Goal: Task Accomplishment & Management: Use online tool/utility

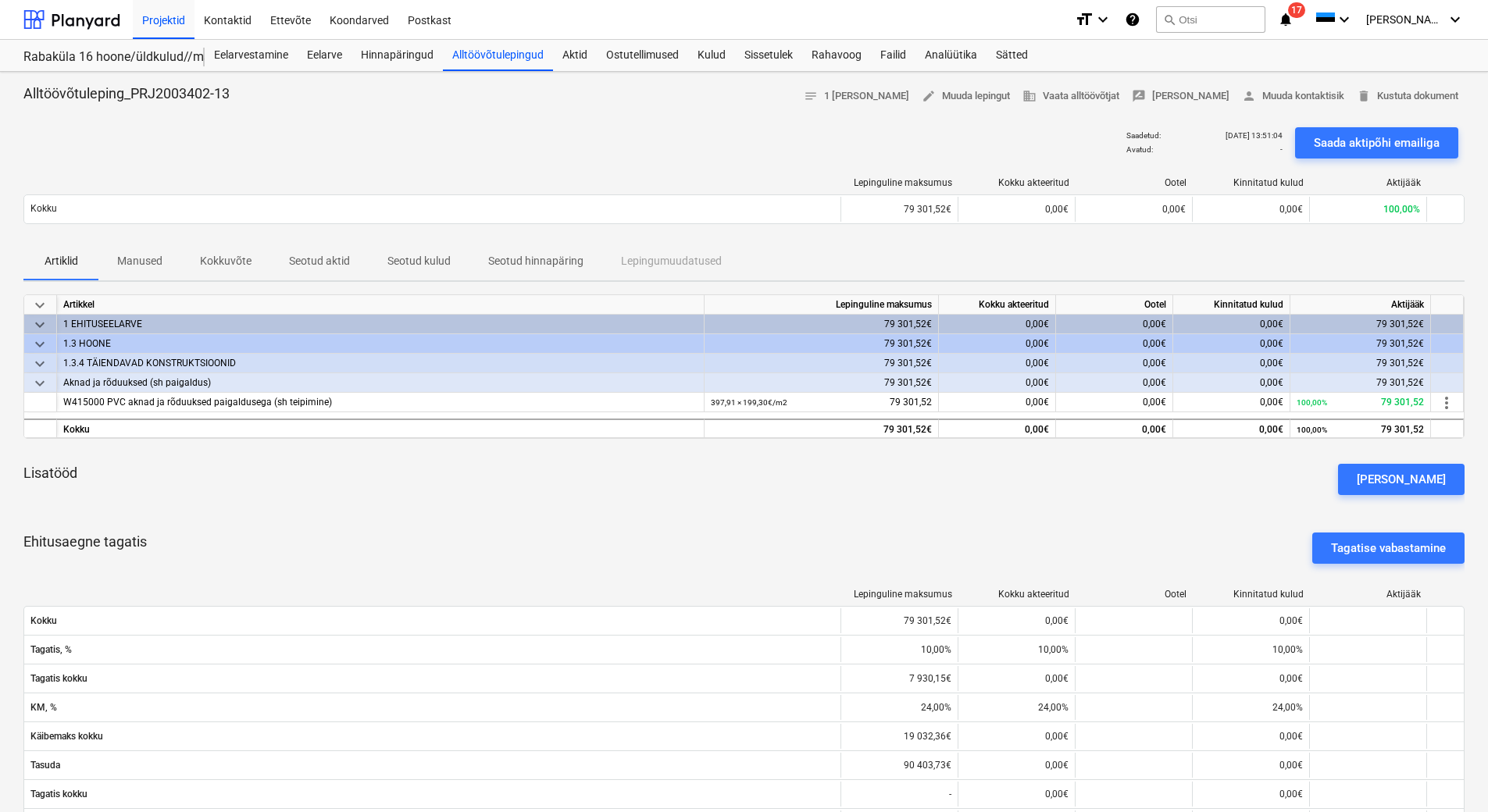
click at [218, 261] on p "Kokkuvõte" at bounding box center [226, 262] width 52 height 16
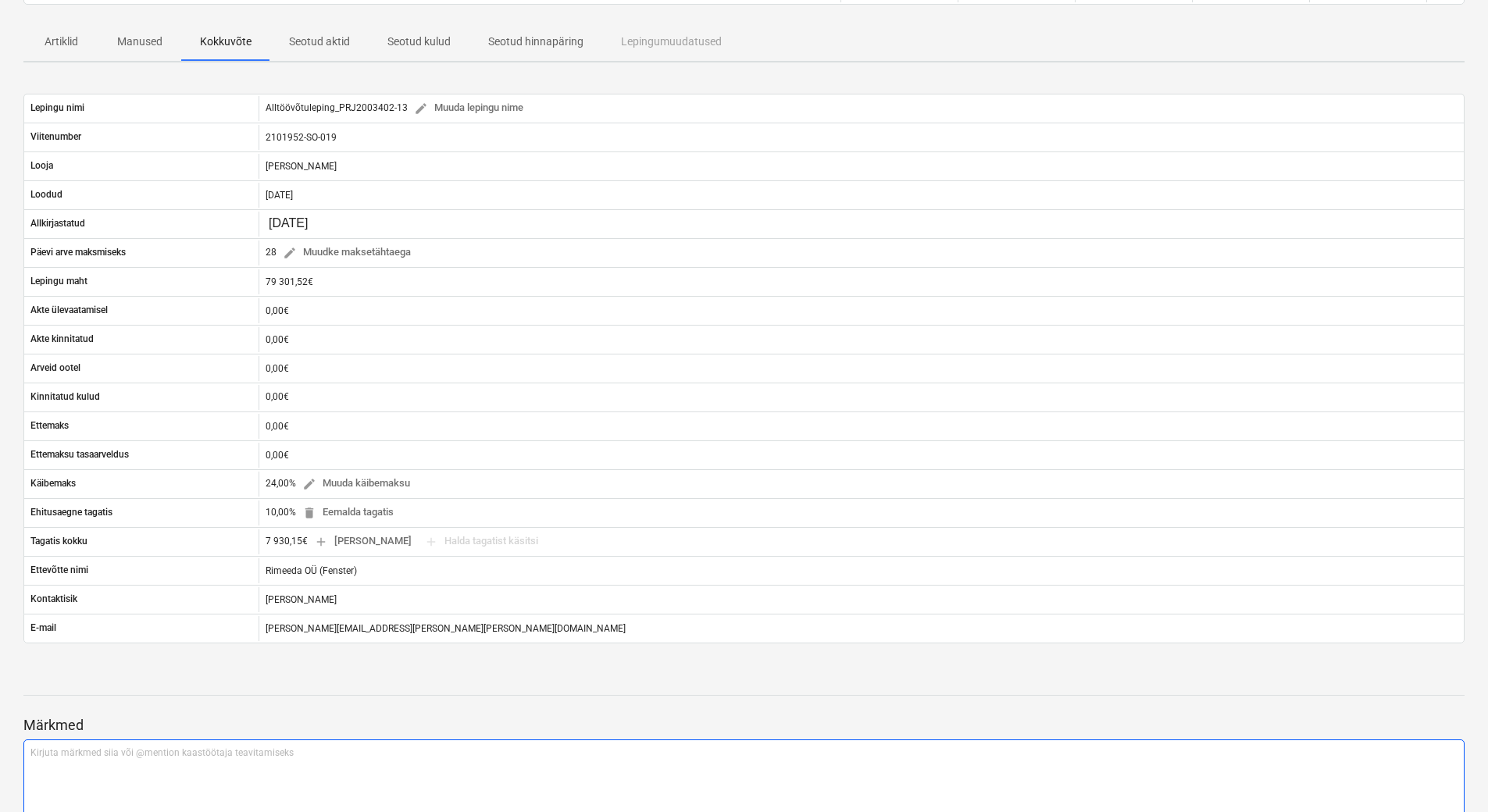
scroll to position [31, 0]
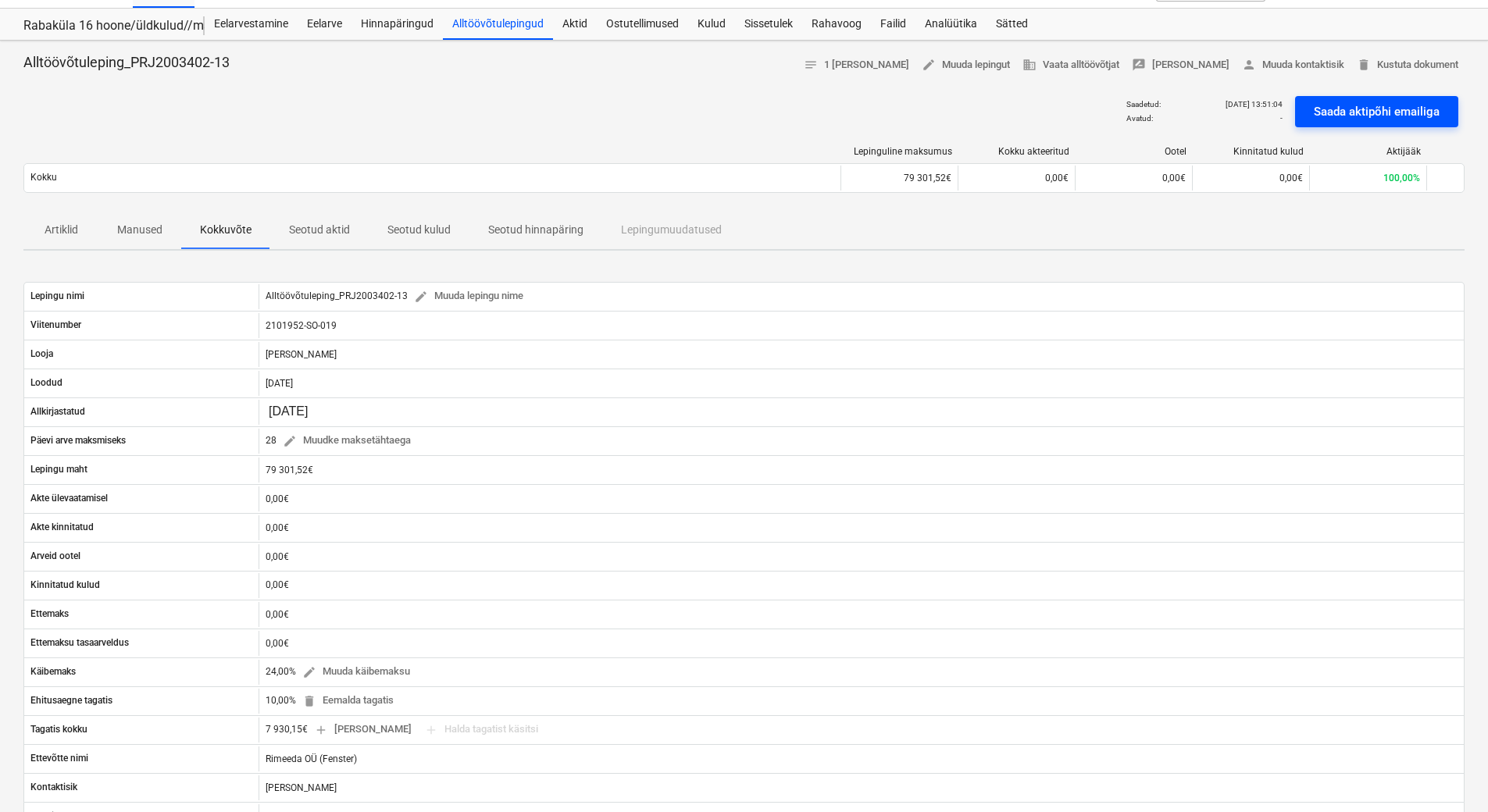
click at [1361, 116] on div "Saada aktipõhi emailiga" at bounding box center [1376, 112] width 126 height 21
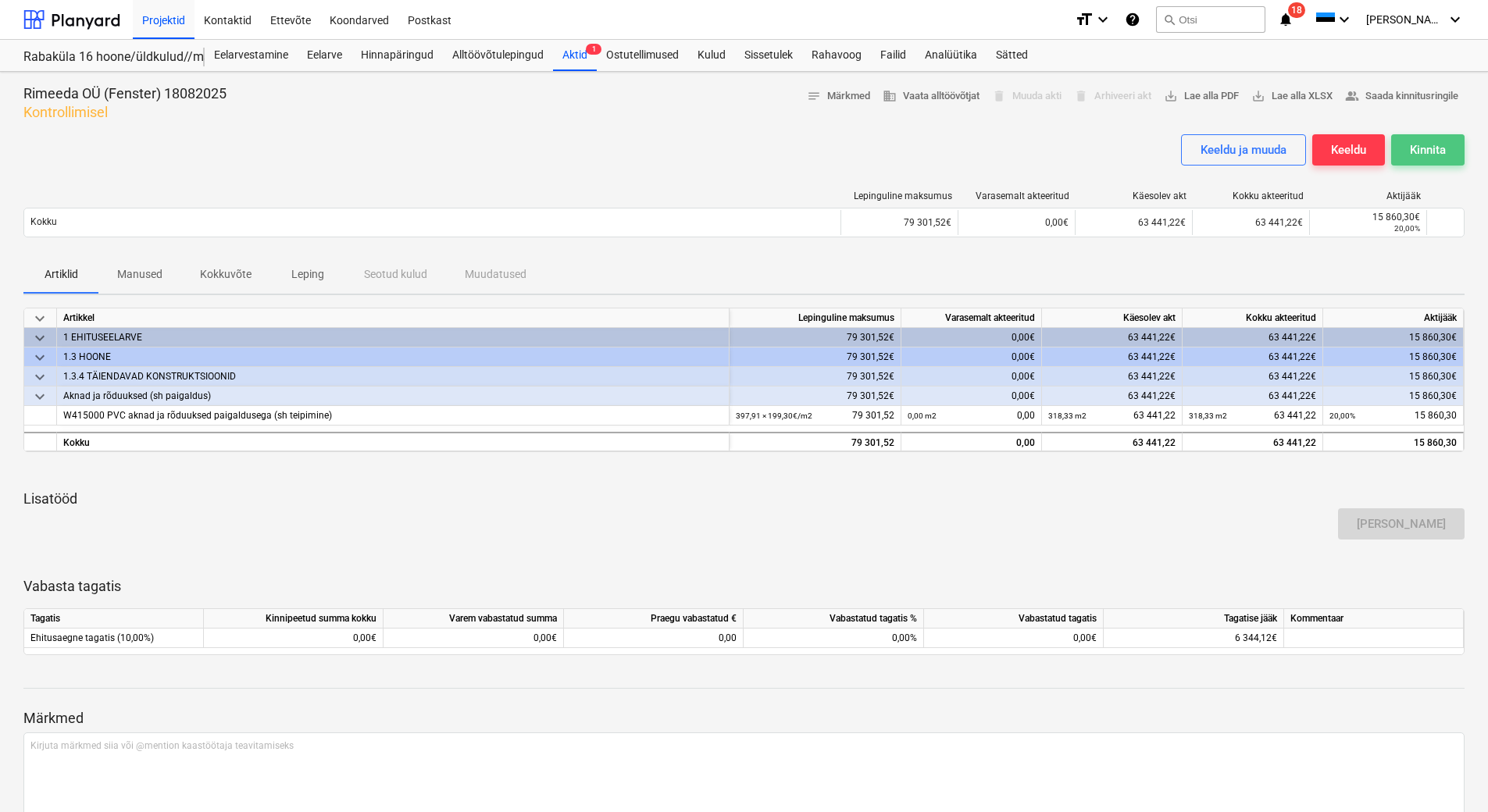
click at [1424, 155] on div "Kinnita" at bounding box center [1428, 149] width 36 height 21
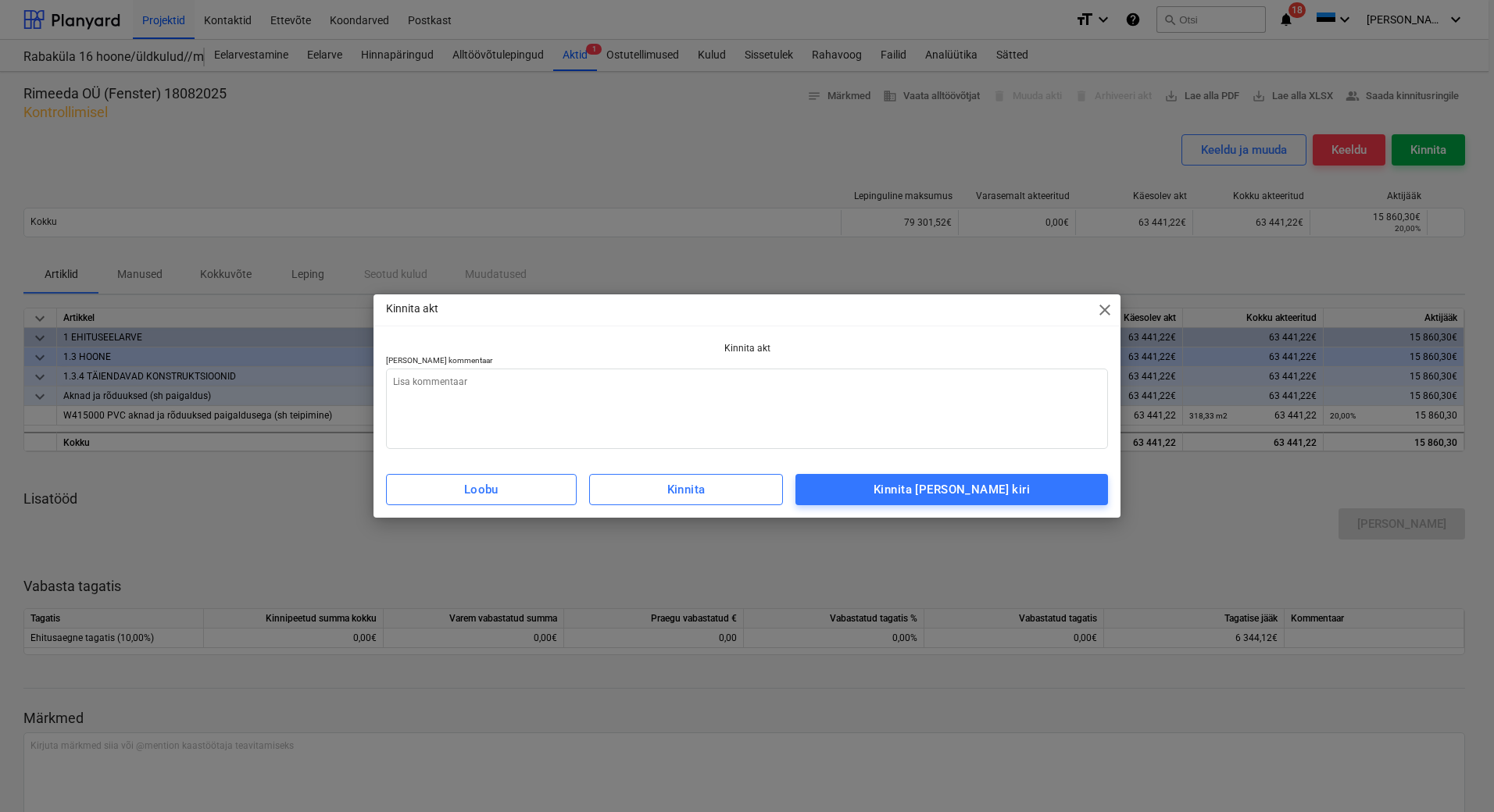
type textarea "x"
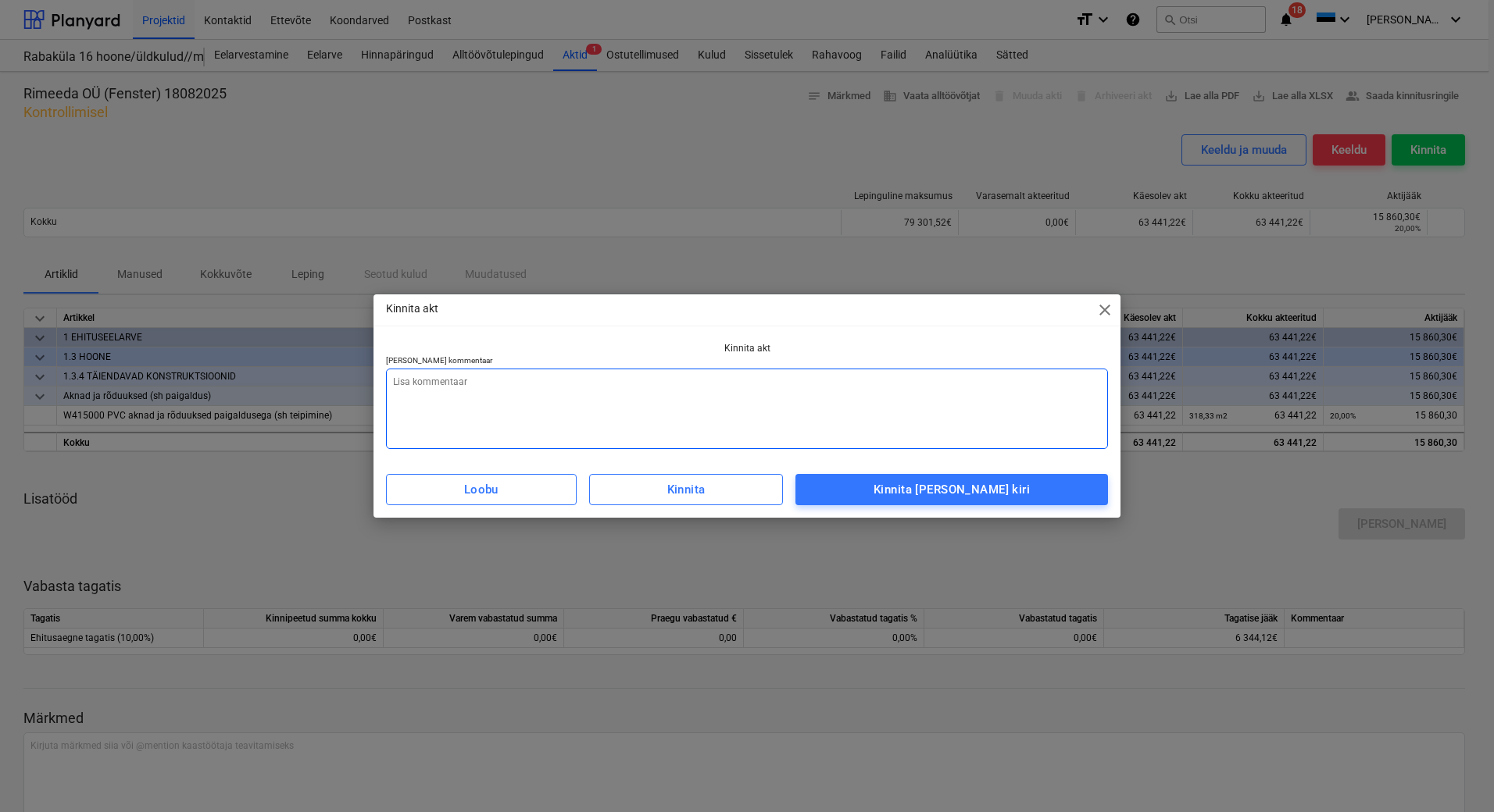
click at [619, 441] on textarea at bounding box center [747, 408] width 722 height 80
type textarea "l"
type textarea "x"
type textarea "li"
type textarea "x"
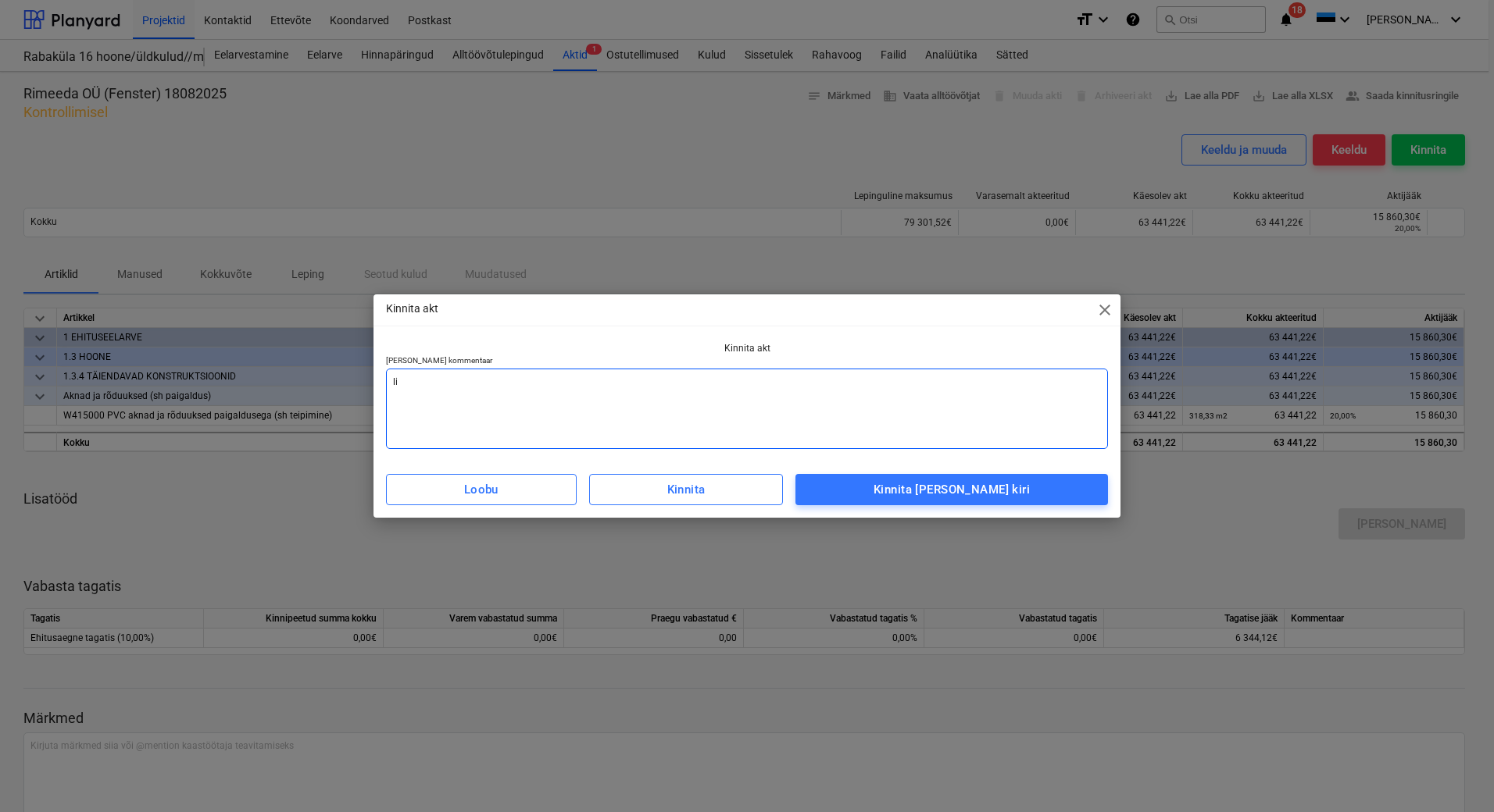
type textarea "lis"
type textarea "x"
type textarea "[PERSON_NAME]"
type textarea "x"
type textarea "lisad"
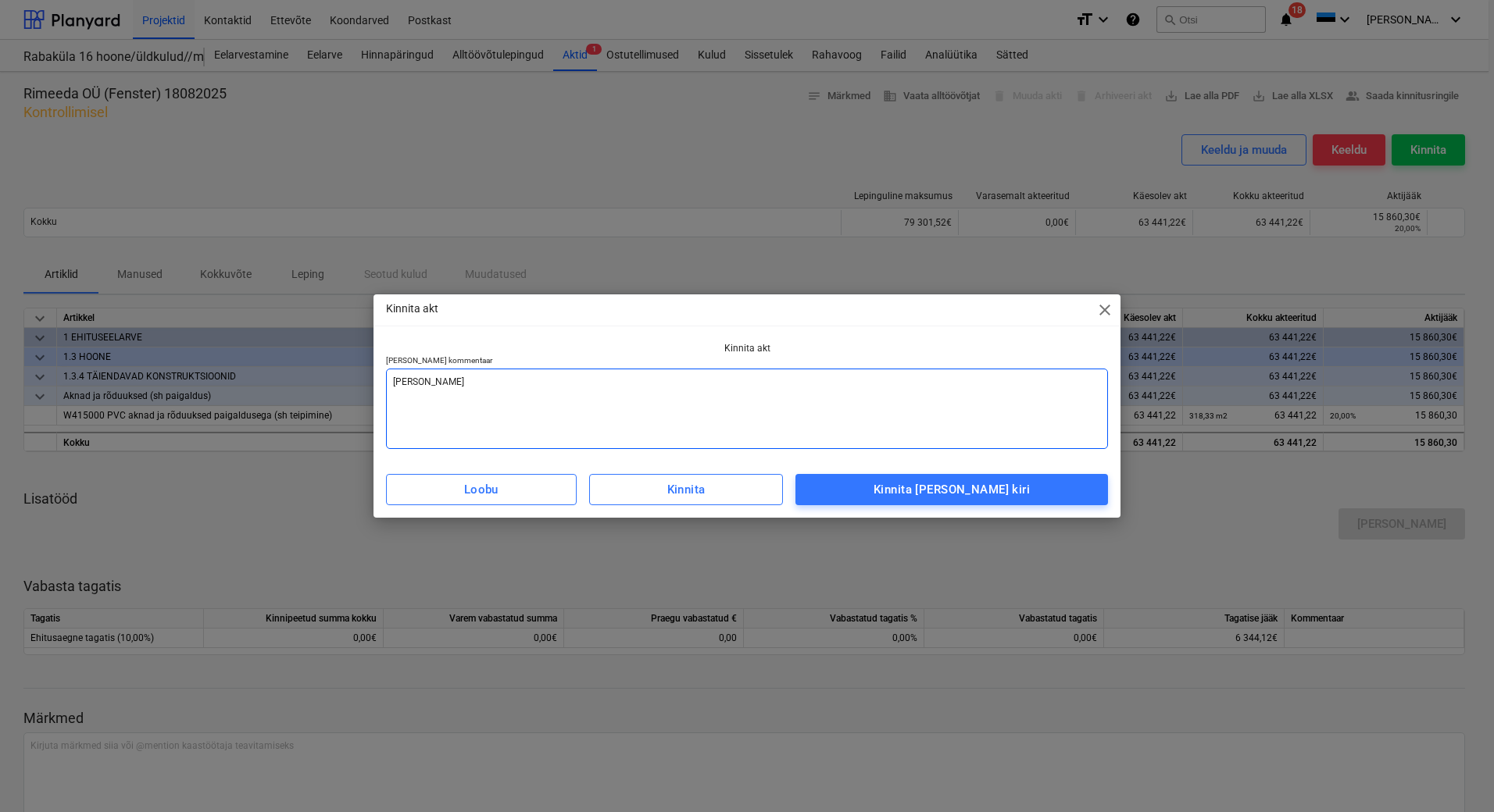
type textarea "x"
type textarea "lisada"
type textarea "x"
type textarea "lisada"
type textarea "x"
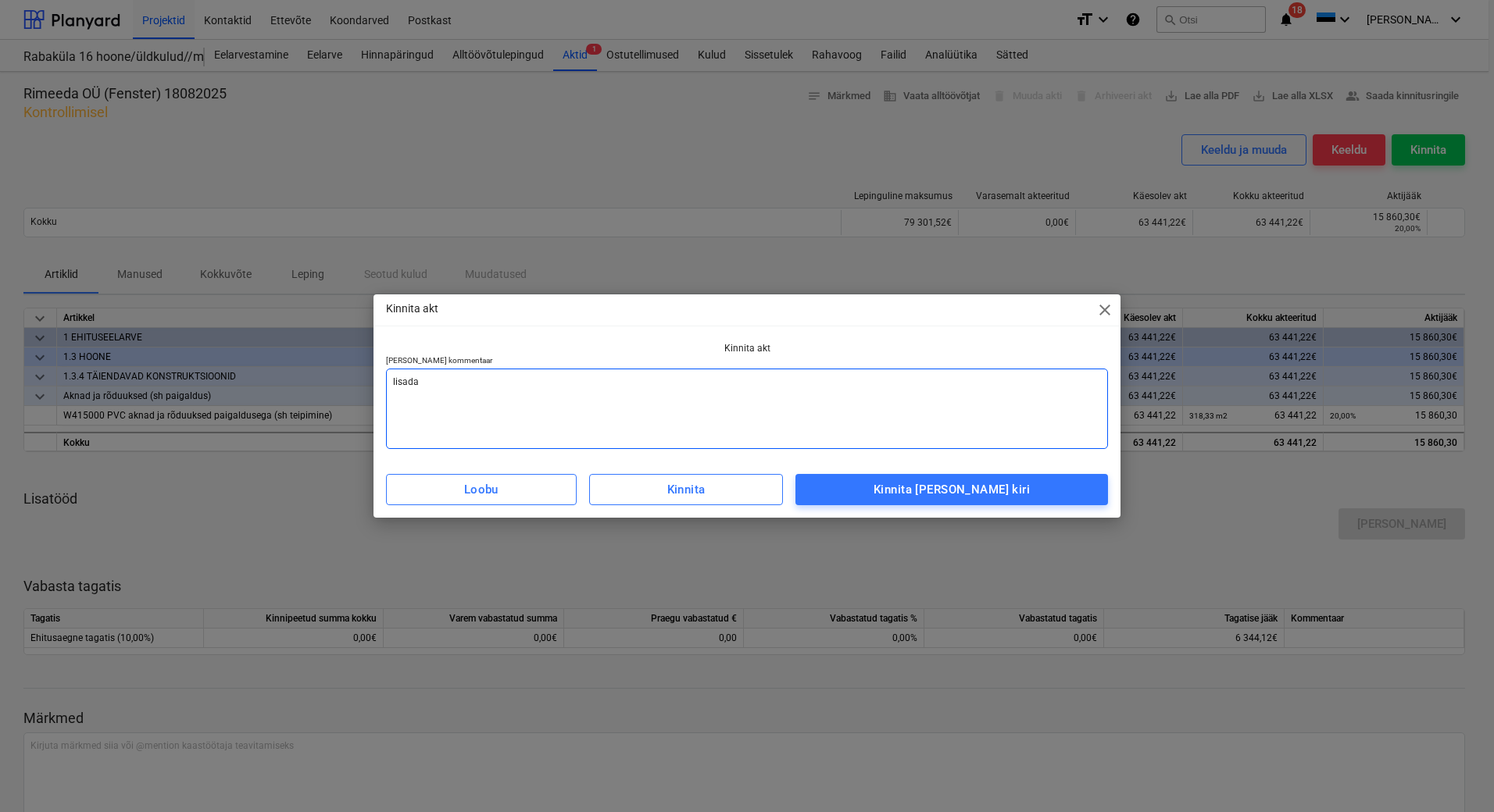
type textarea "lisada a"
type textarea "x"
type textarea "lisada ak"
type textarea "x"
type textarea "lisada akt"
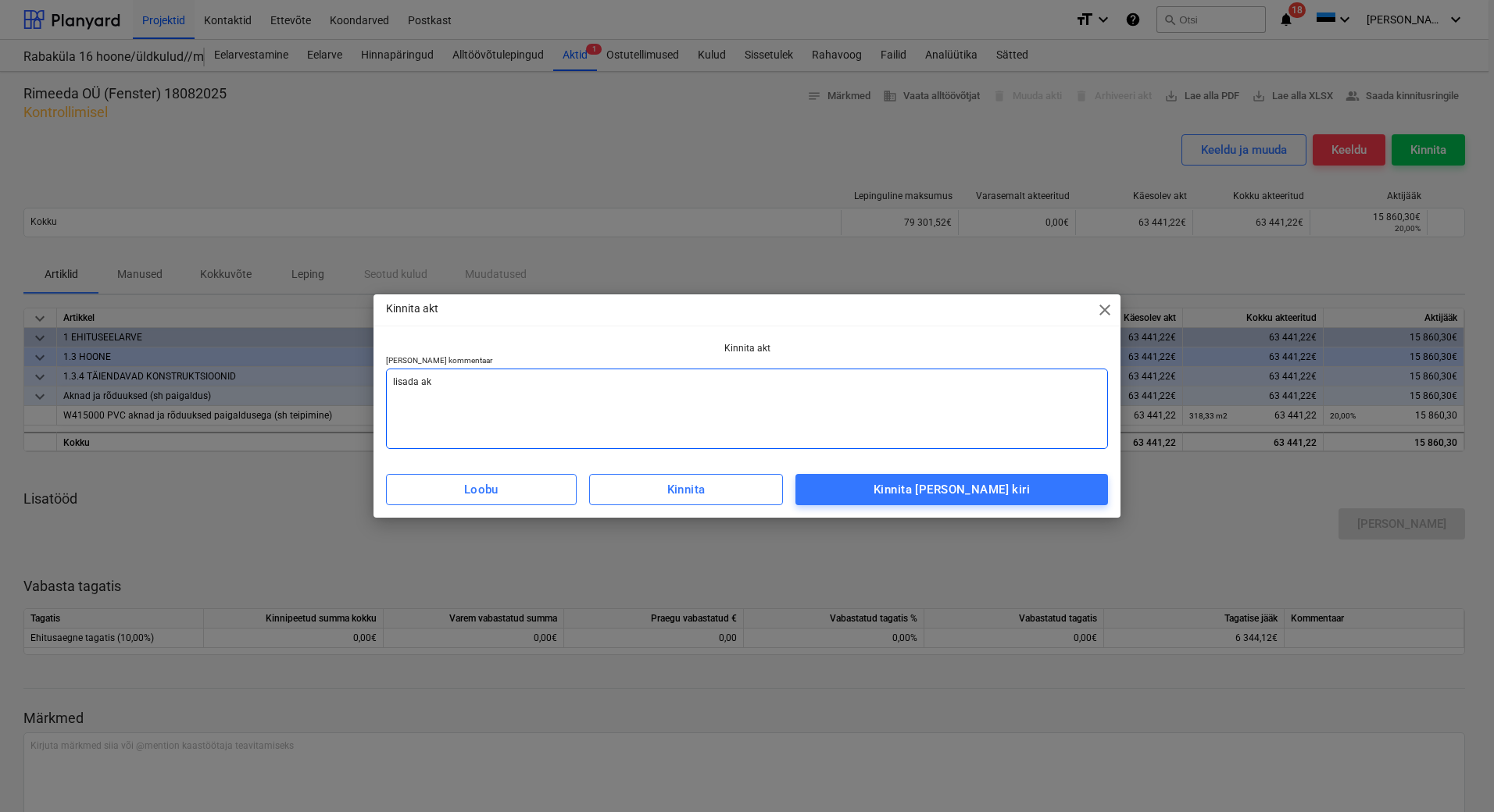
type textarea "x"
type textarea "lisada akt"
type textarea "x"
type textarea "lisada akt v"
type textarea "x"
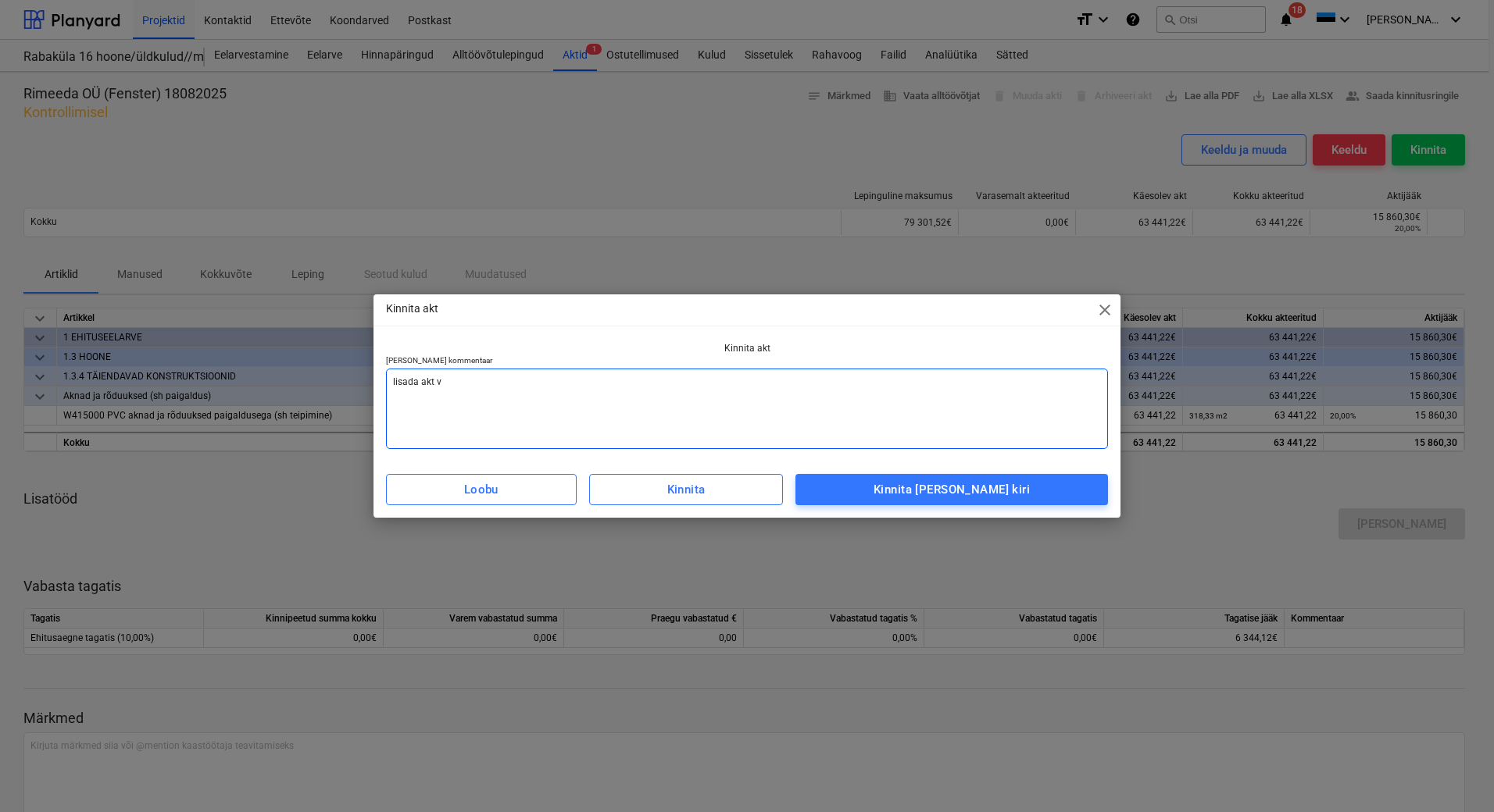
type textarea "lisada akt va"
type textarea "x"
type textarea "lisada akt vas"
type textarea "x"
type textarea "lisada akt va"
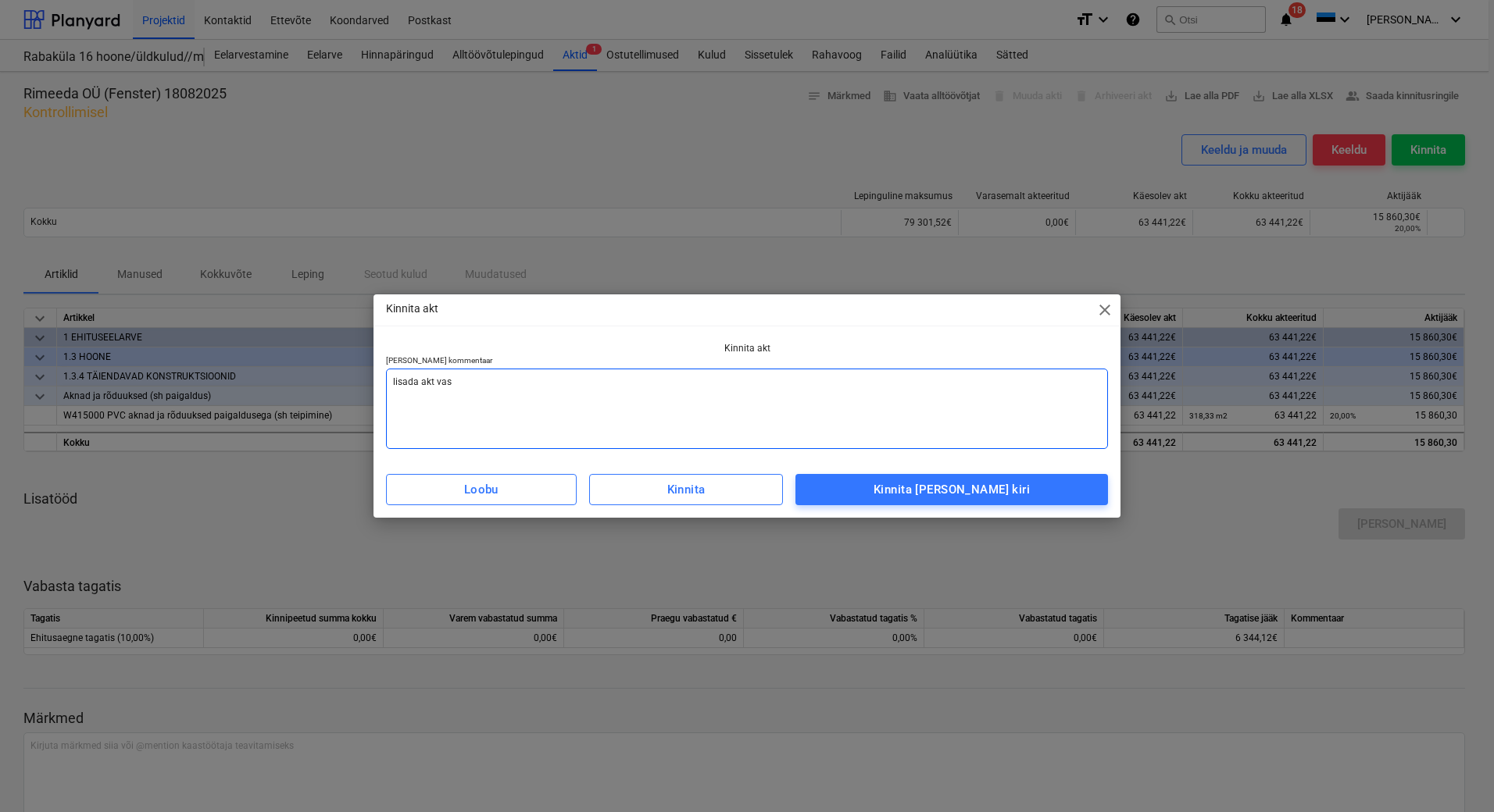
type textarea "x"
type textarea "lisada akt v"
type textarea "x"
type textarea "lisada akt"
type textarea "x"
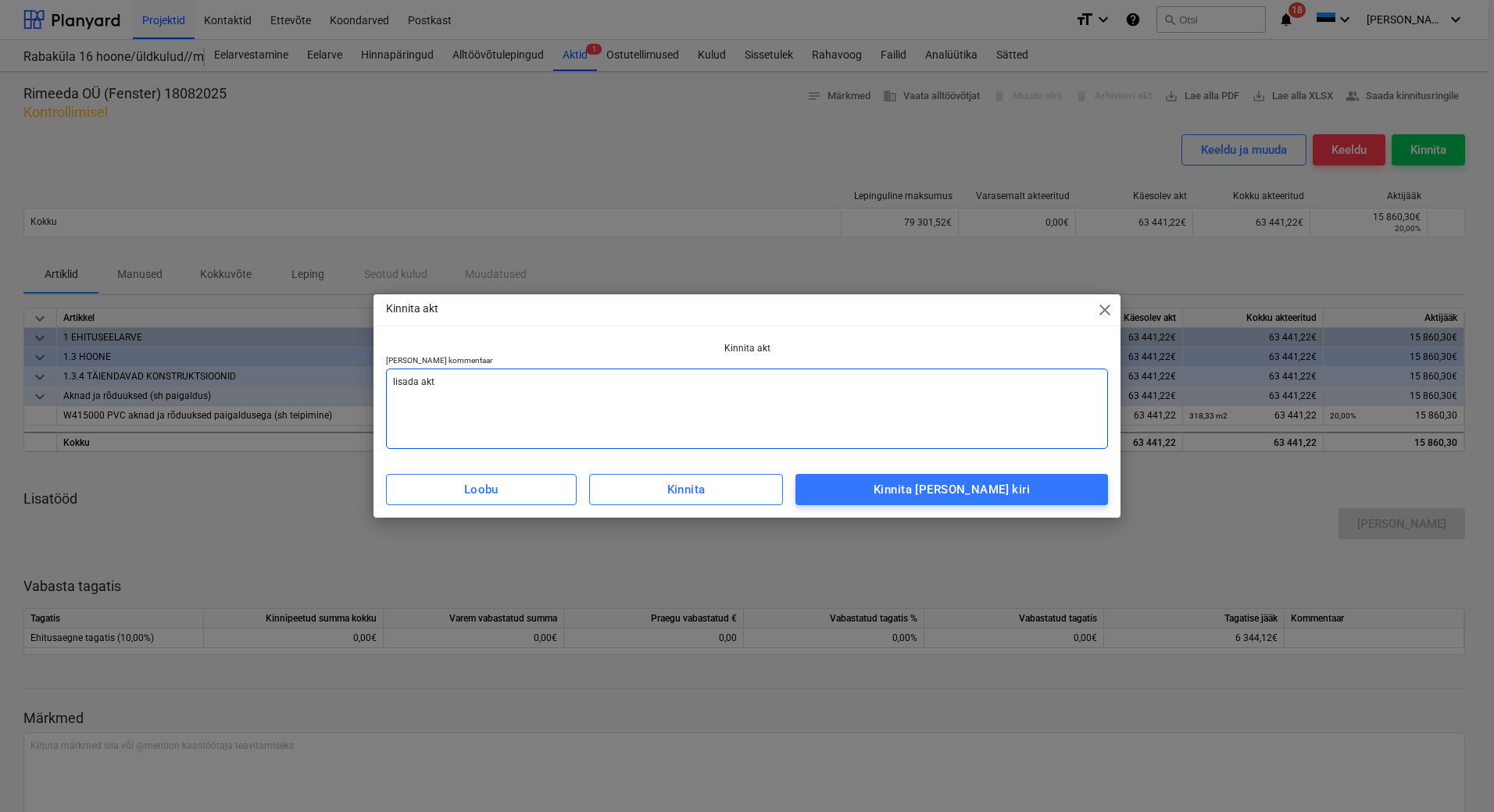
type textarea "lisada akt"
type textarea "x"
type textarea "lisada ak"
type textarea "x"
type textarea "lisada a"
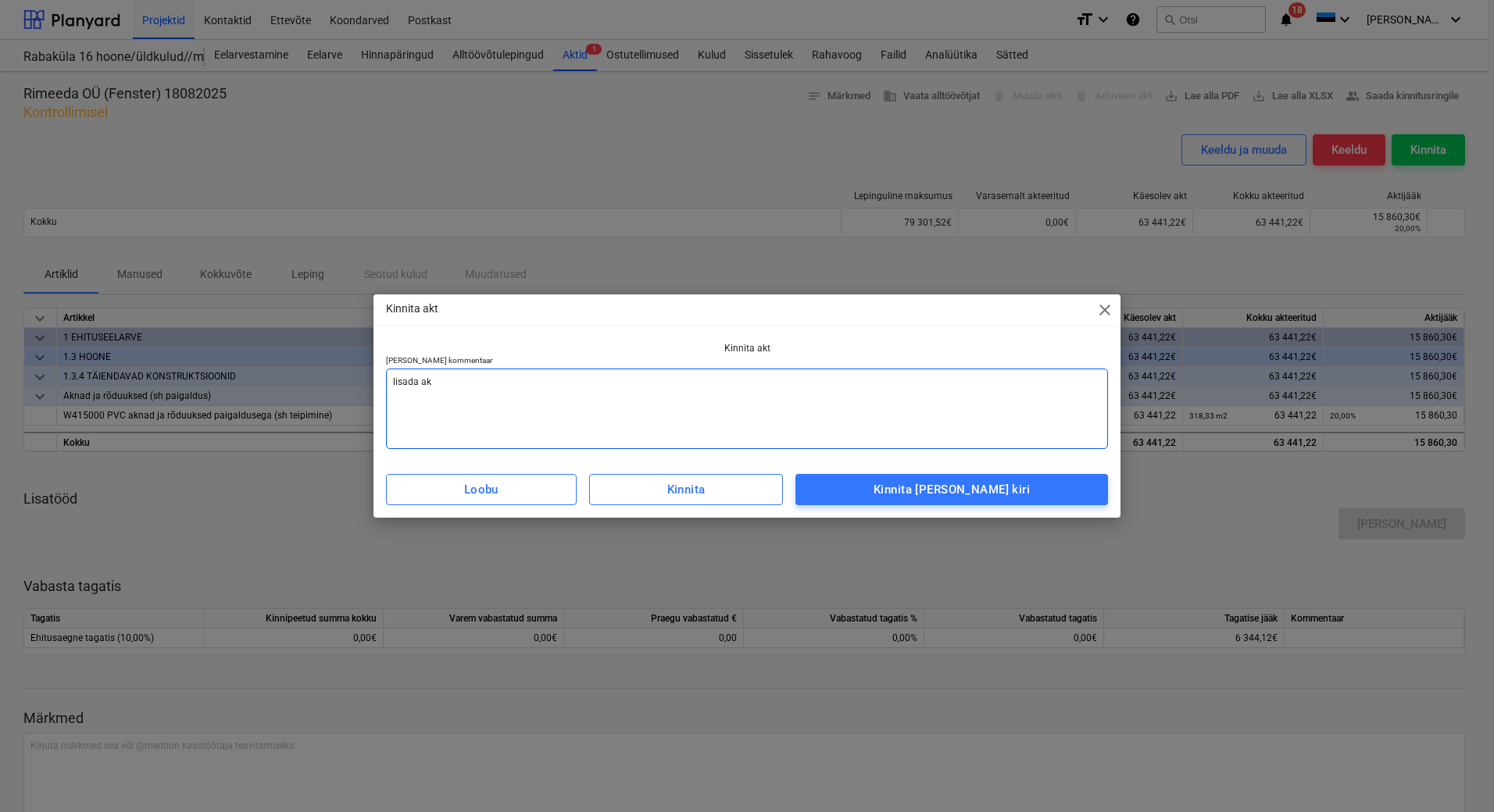
type textarea "x"
type textarea "lisada"
type textarea "x"
type textarea "lisada a"
type textarea "x"
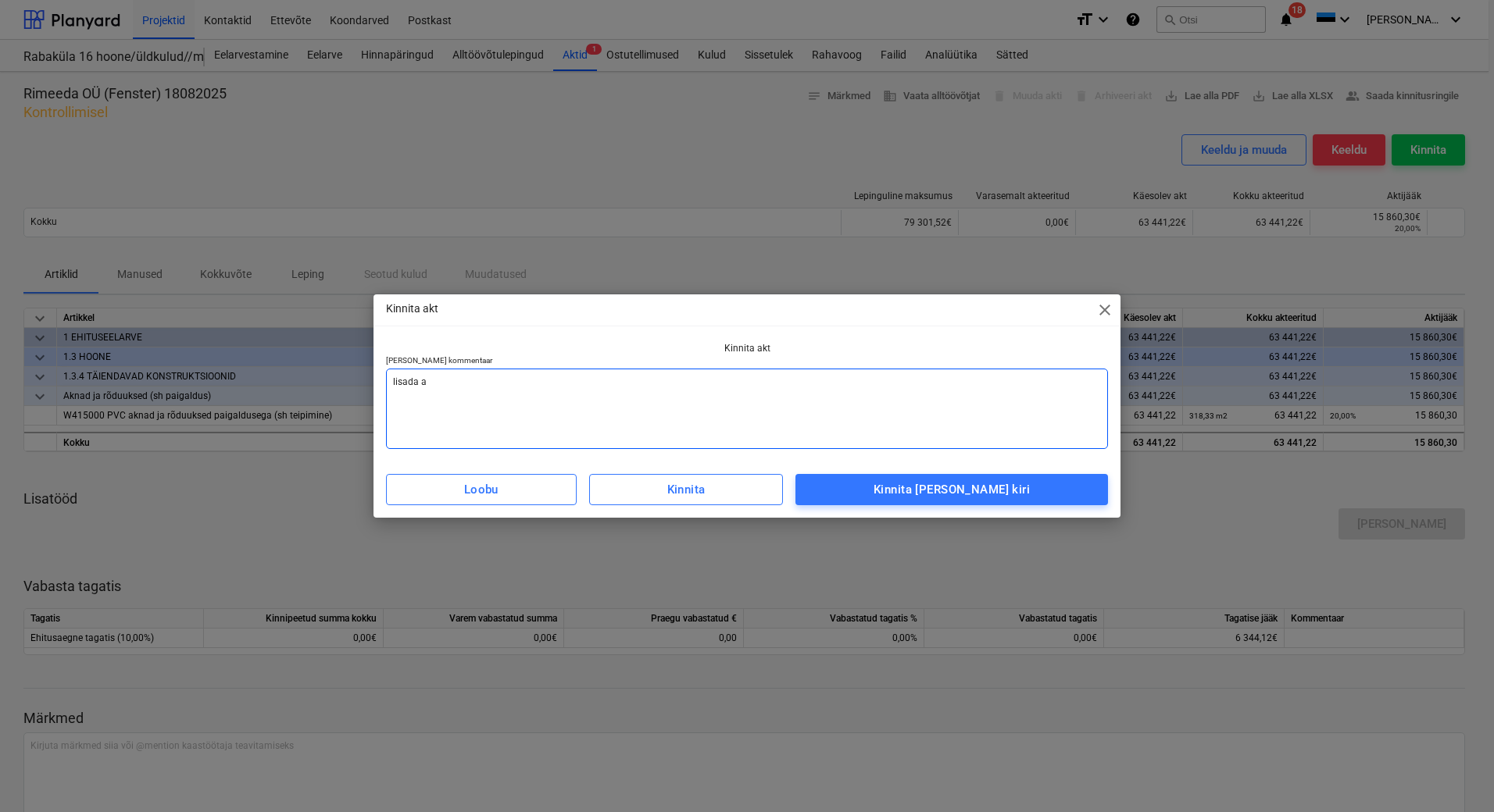
type textarea "lisada ar"
type textarea "x"
type textarea "lisada arv"
type textarea "x"
type textarea "[PERSON_NAME]"
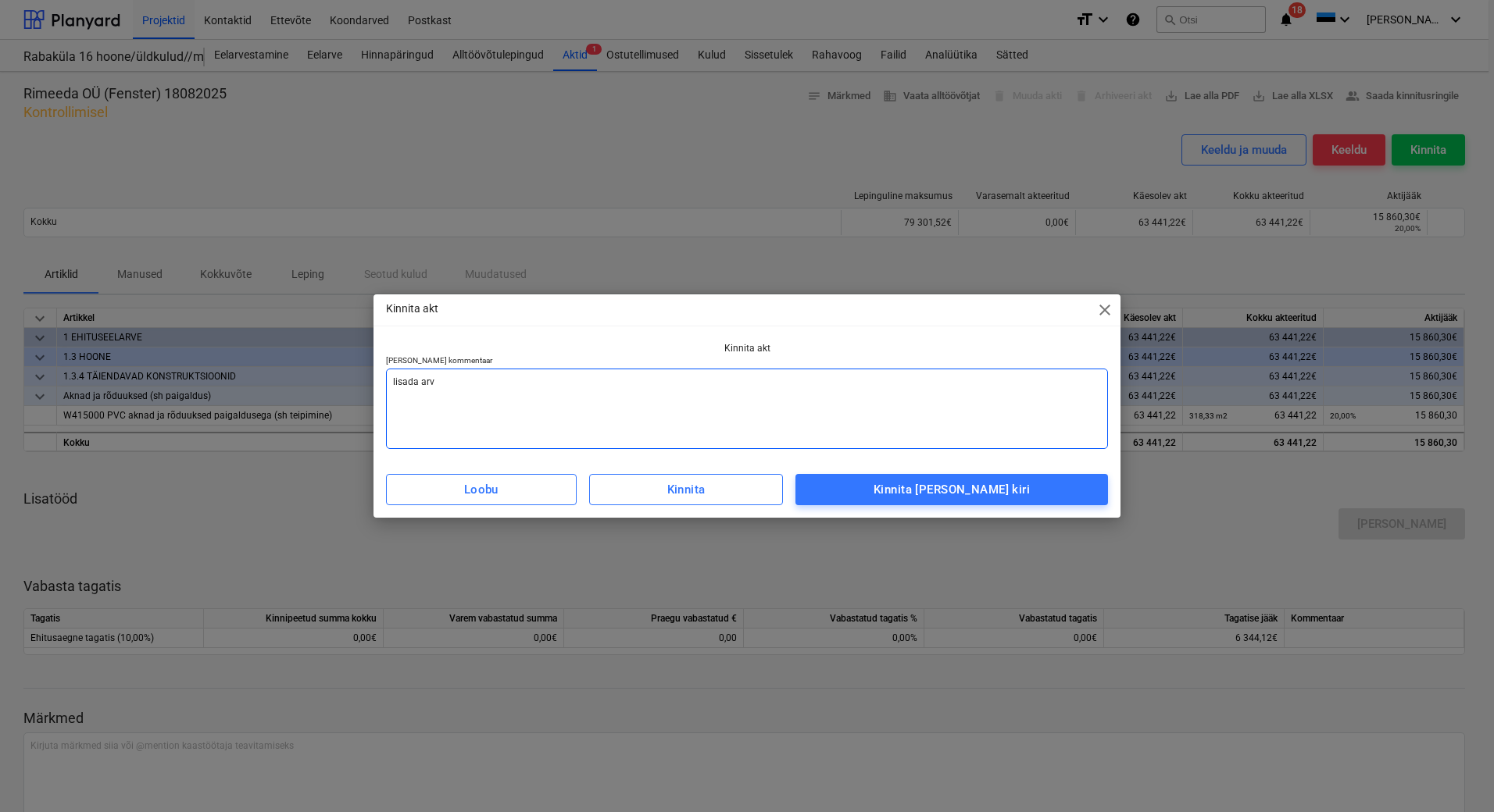
type textarea "x"
type textarea "[PERSON_NAME]"
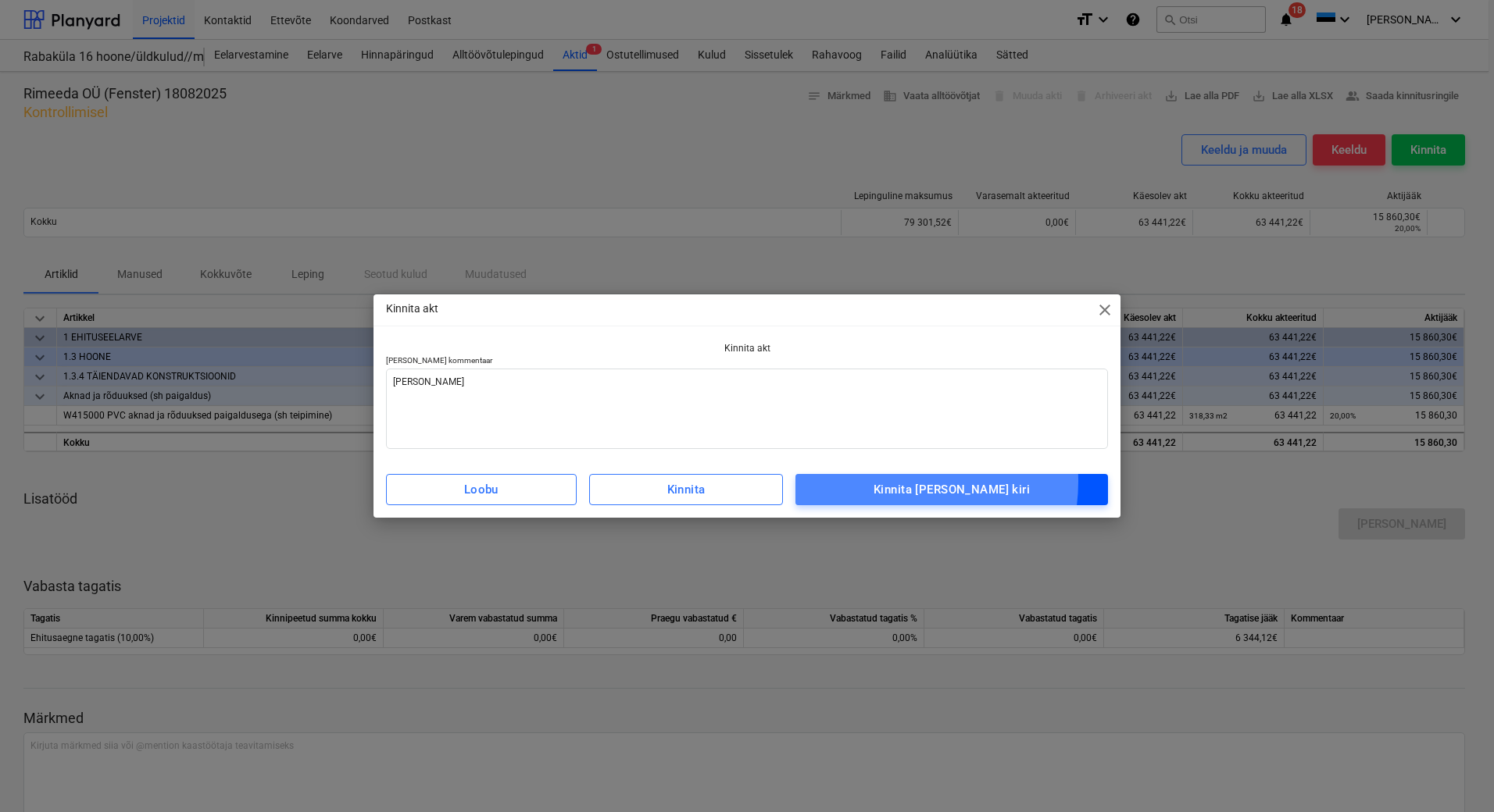
click at [922, 482] on div "Kinnita [PERSON_NAME] kiri" at bounding box center [952, 490] width 156 height 21
type textarea "x"
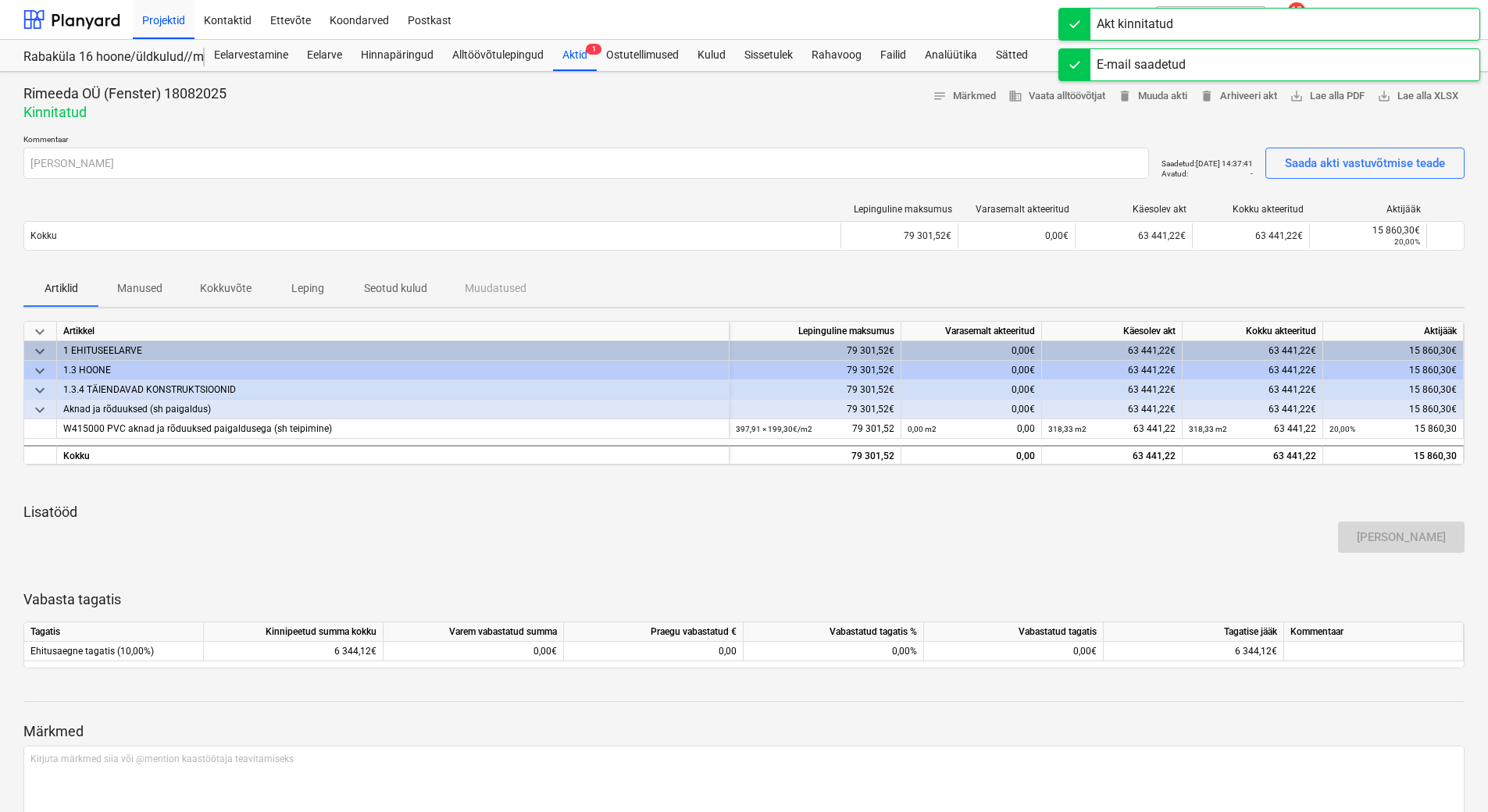
click at [522, 103] on div "Rimeeda OÜ (Fenster) 18082025 Kinnitatud notes Märkmed business Vaata alltöövõt…" at bounding box center [744, 103] width 1441 height 38
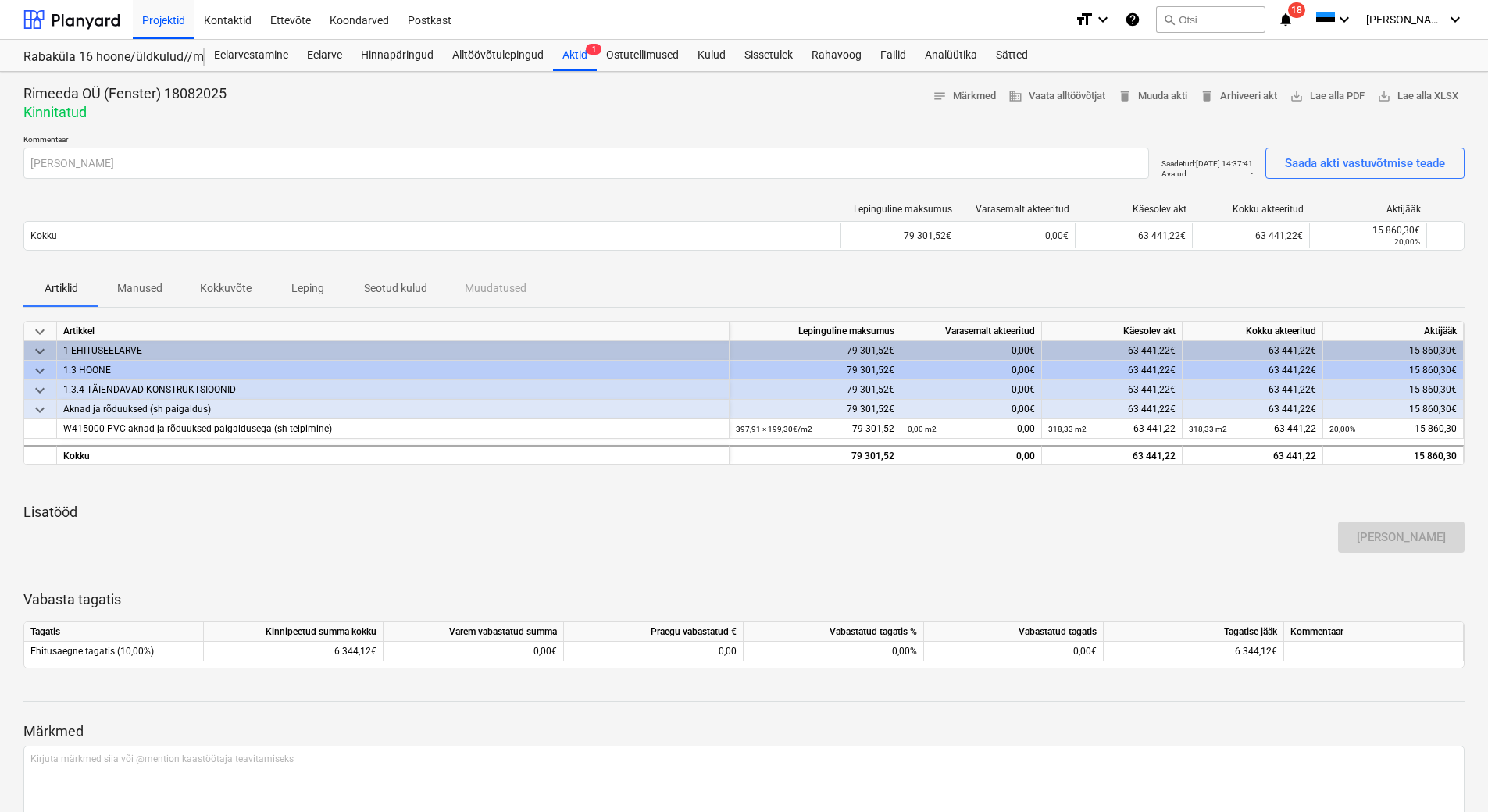
click at [609, 116] on div "Rimeeda OÜ (Fenster) 18082025 Kinnitatud notes Märkmed business Vaata alltöövõt…" at bounding box center [744, 103] width 1441 height 38
click at [495, 62] on div "Alltöövõtulepingud" at bounding box center [498, 56] width 110 height 31
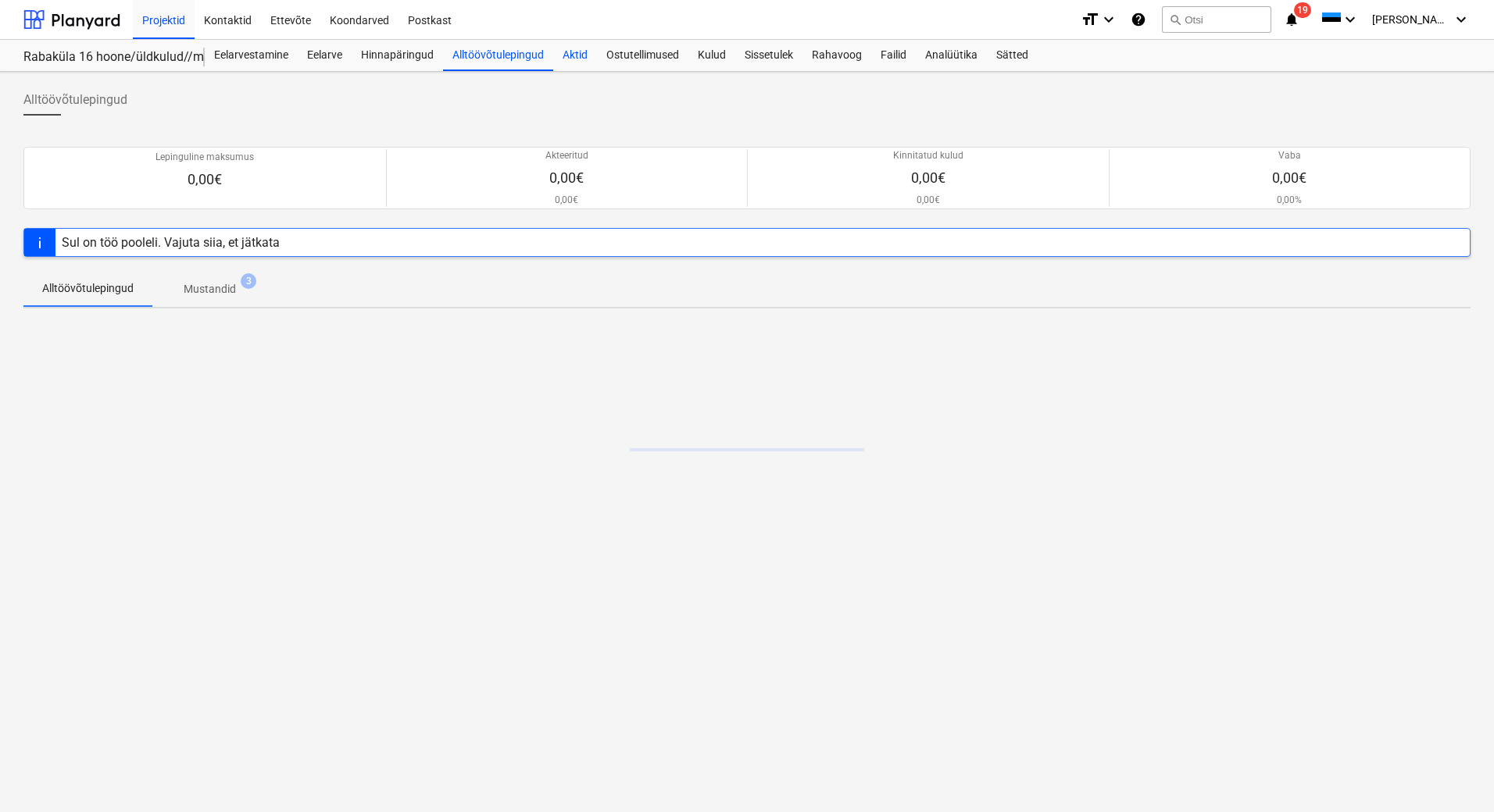
click at [573, 61] on div "Aktid" at bounding box center [574, 56] width 43 height 31
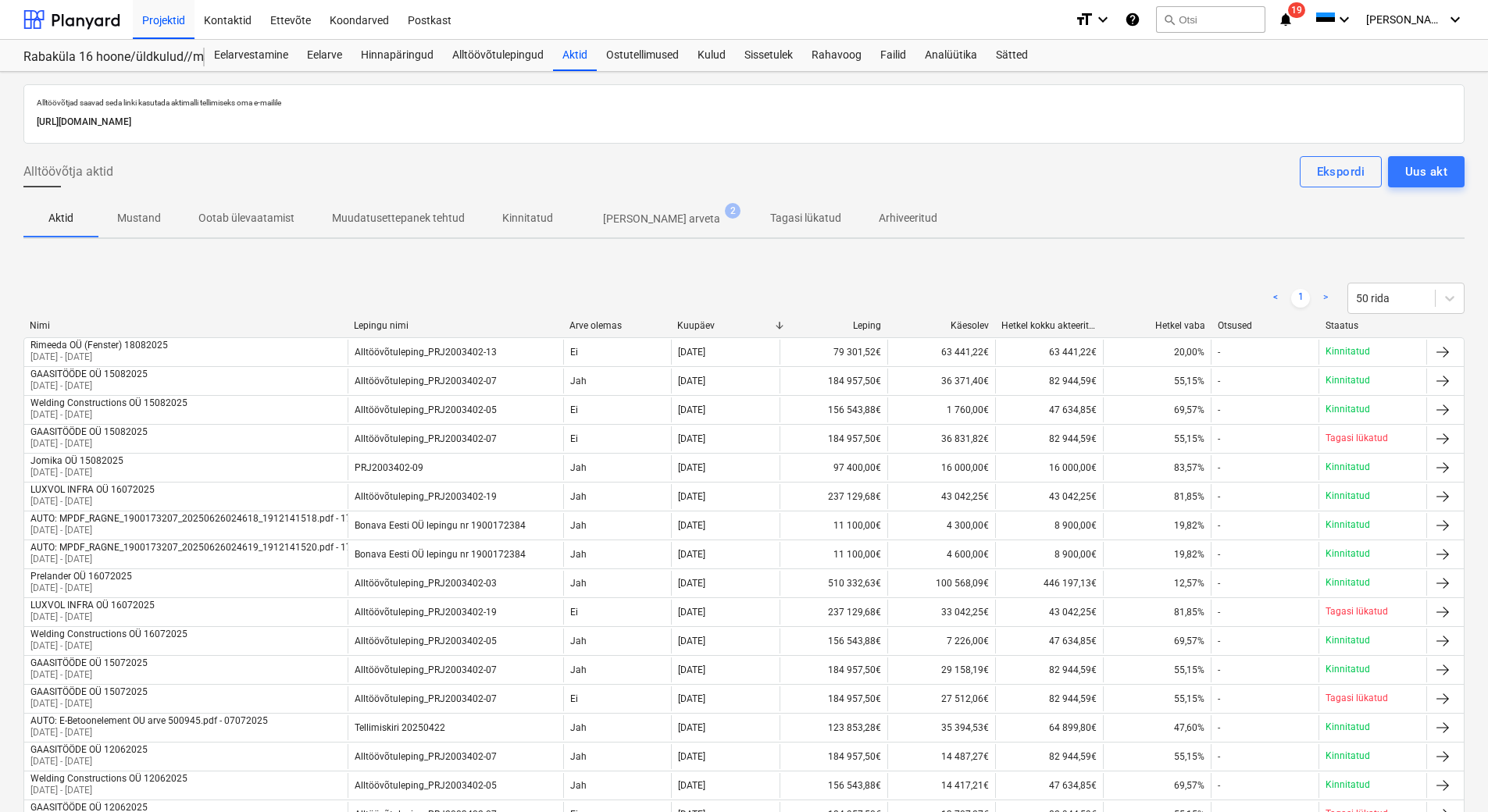
click at [628, 290] on div "< 1 > 50 rida" at bounding box center [744, 299] width 1441 height 31
click at [630, 222] on p "[PERSON_NAME] arveta" at bounding box center [661, 219] width 117 height 16
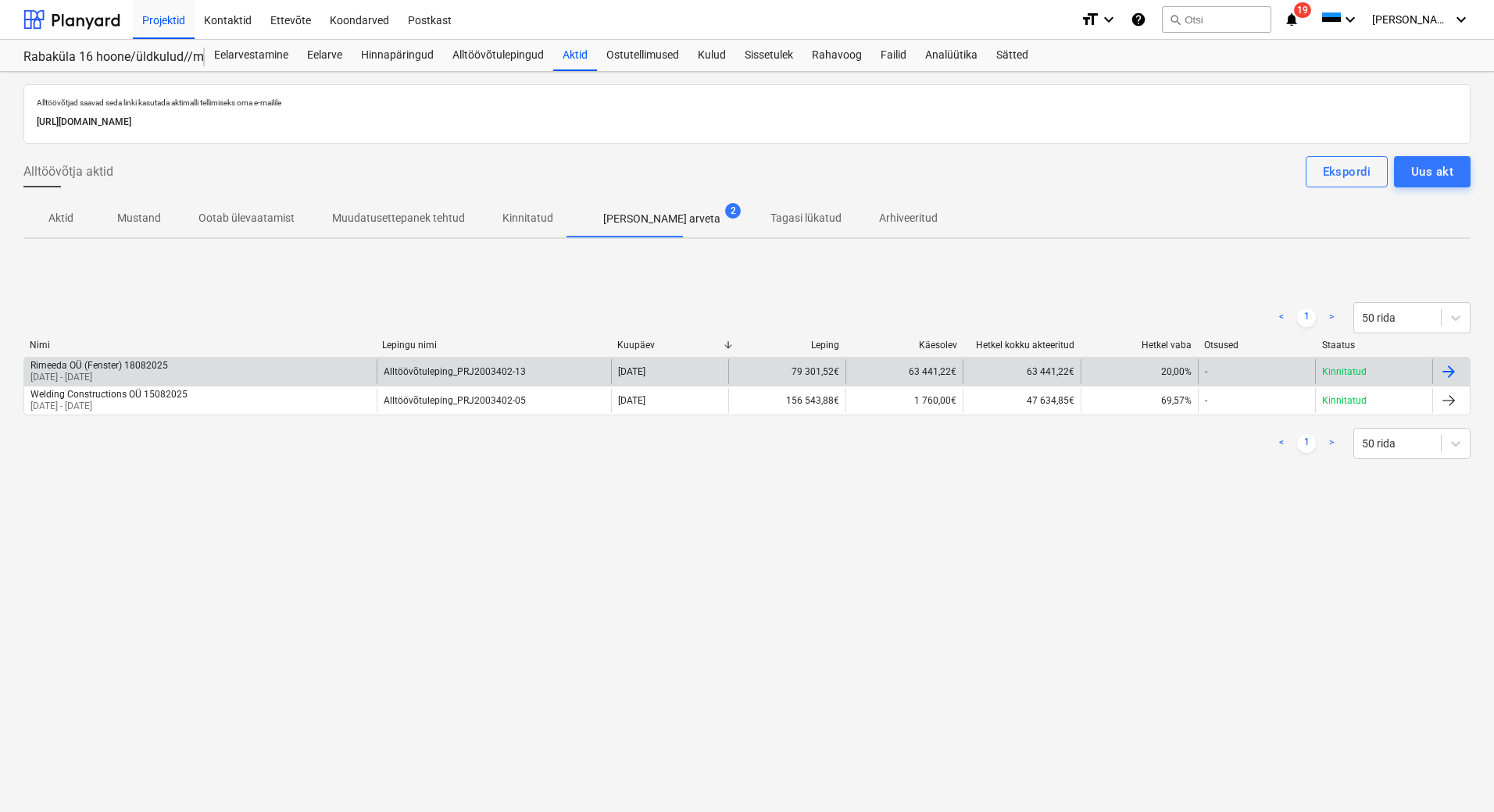
click at [286, 363] on div "Rimeeda OÜ (Fenster) 18082025 [DATE] - [DATE]" at bounding box center [200, 372] width 352 height 25
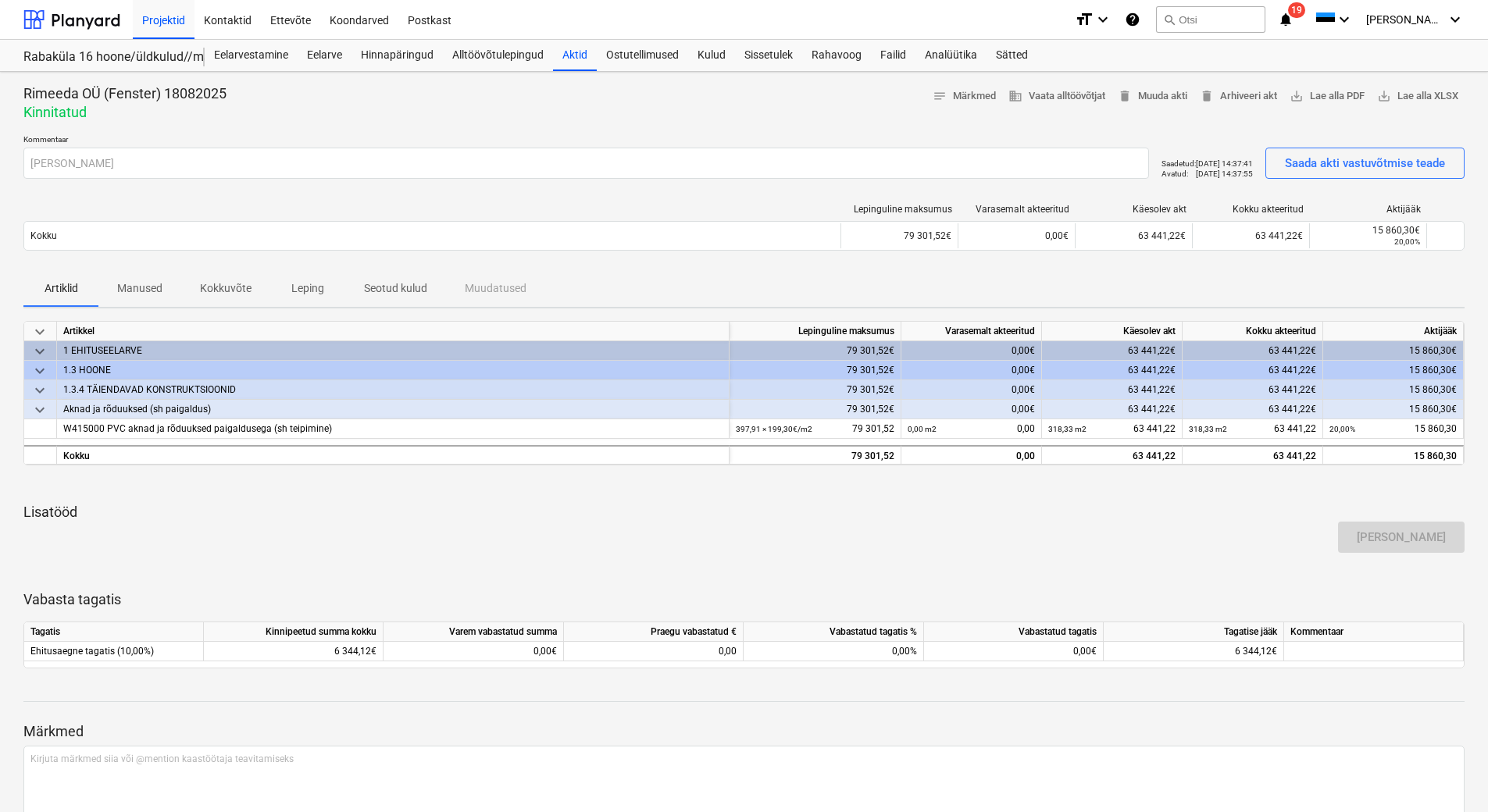
click at [386, 126] on div at bounding box center [744, 128] width 1441 height 12
